Goal: Check status

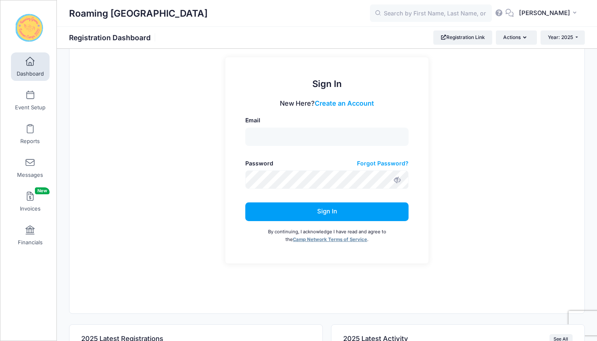
scroll to position [388, 0]
type input "[EMAIL_ADDRESS][DOMAIN_NAME]"
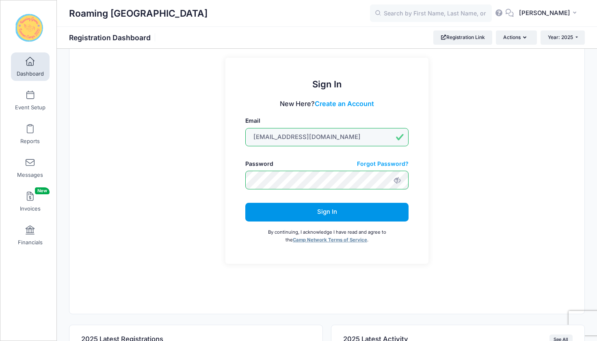
click at [302, 203] on button "Sign In" at bounding box center [327, 212] width 164 height 19
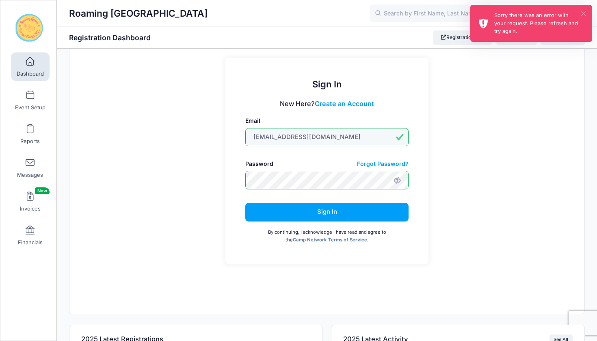
click at [586, 12] on button "×" at bounding box center [584, 13] width 4 height 4
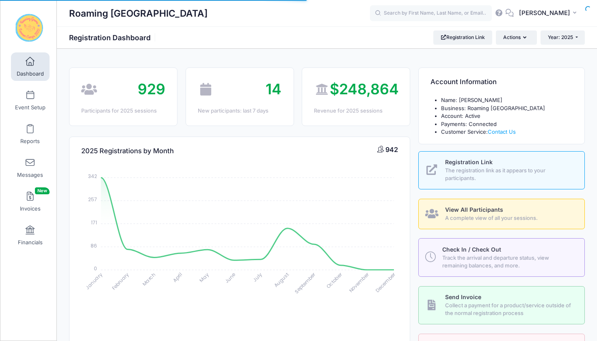
select select
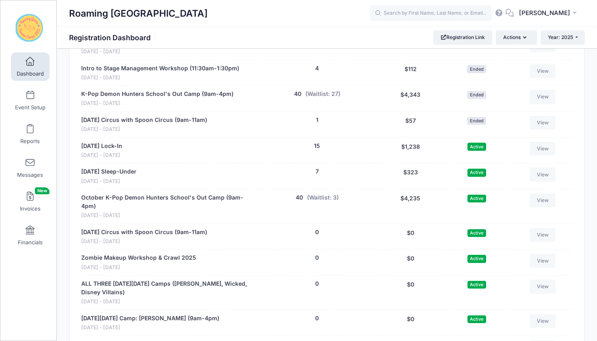
scroll to position [1786, 0]
